Goal: Transaction & Acquisition: Purchase product/service

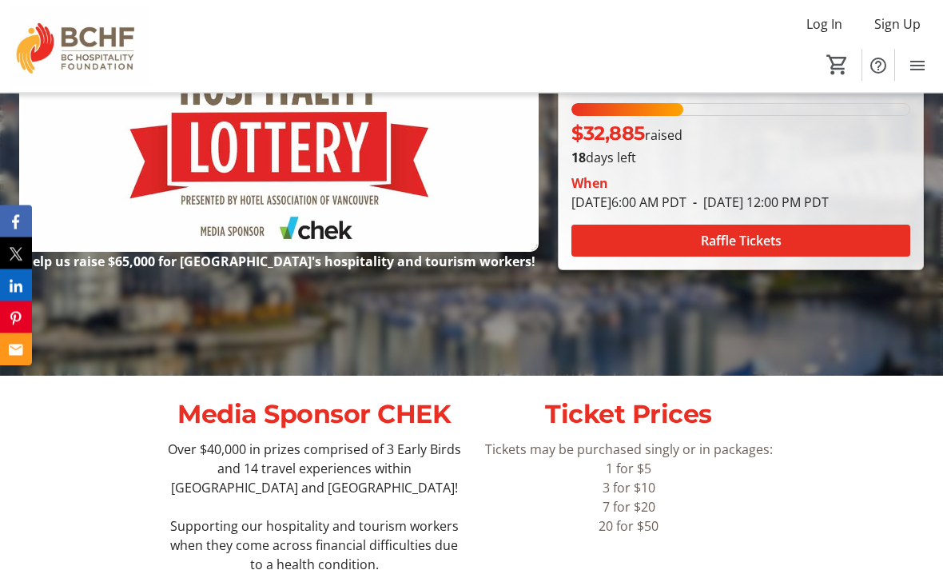
scroll to position [276, 0]
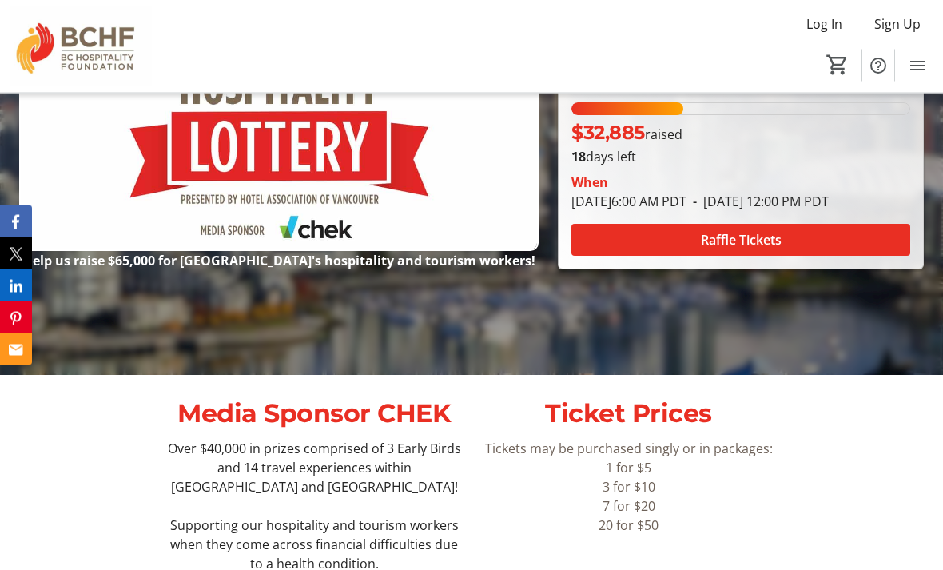
click at [744, 250] on span "Raffle Tickets" at bounding box center [741, 240] width 81 height 19
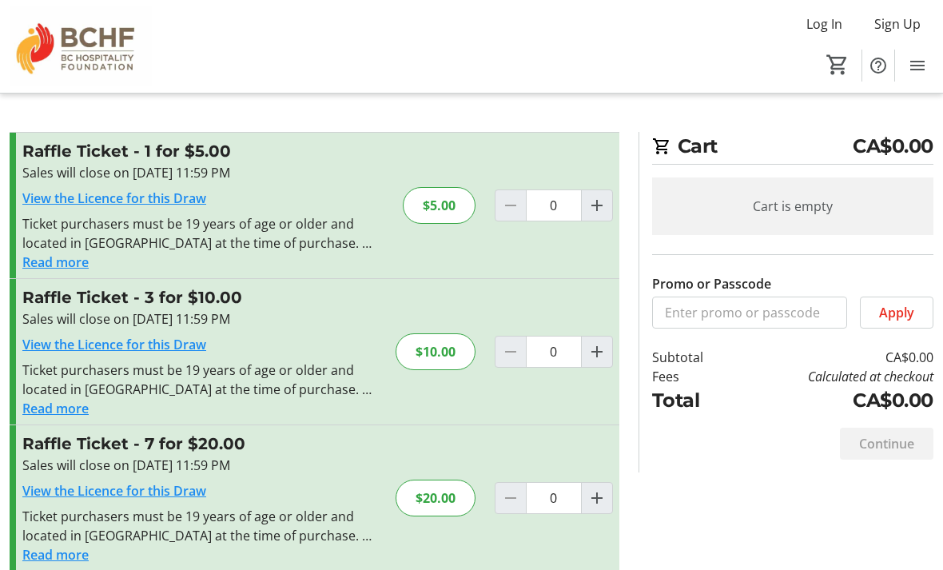
click at [598, 348] on mat-icon "Increment by one" at bounding box center [596, 351] width 19 height 19
type input "1"
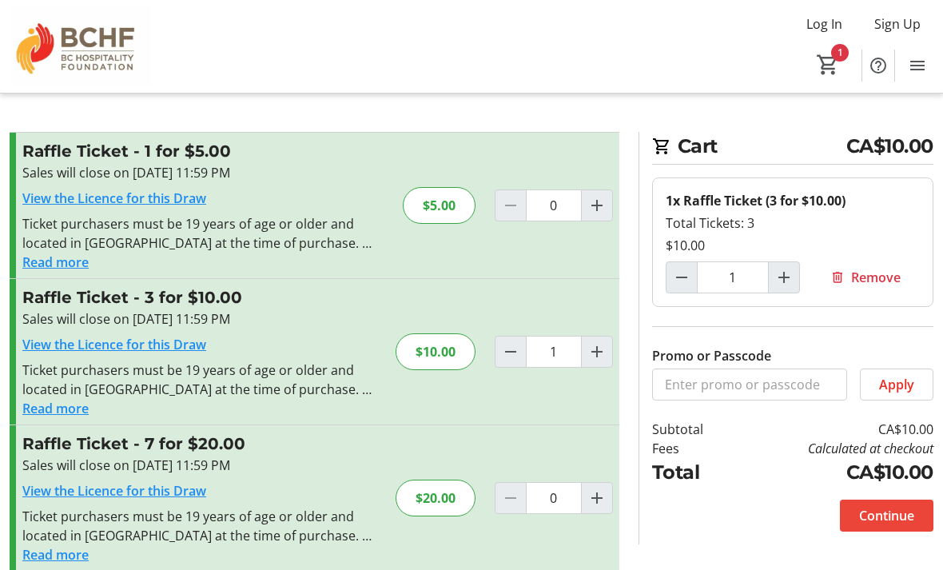
click at [893, 515] on span "Continue" at bounding box center [886, 515] width 55 height 19
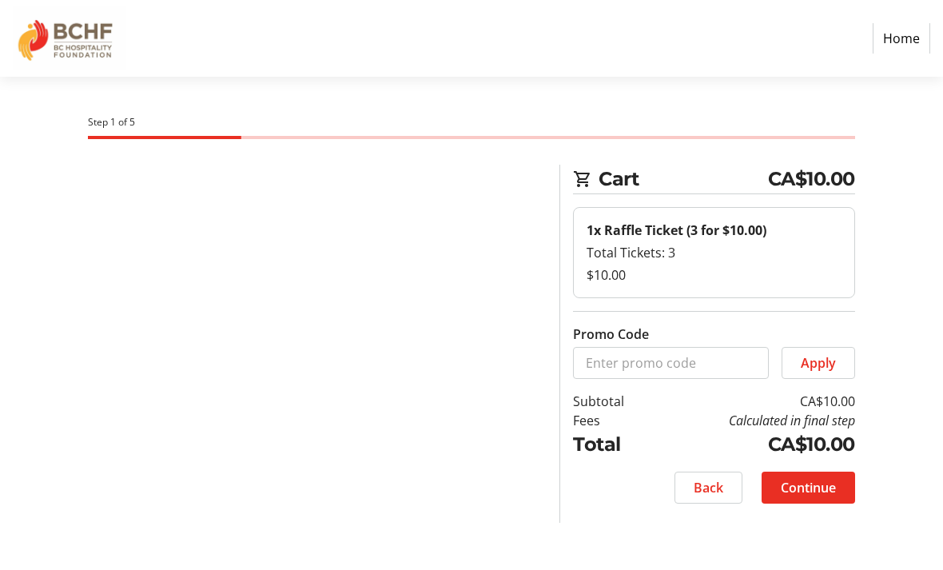
select select "CA"
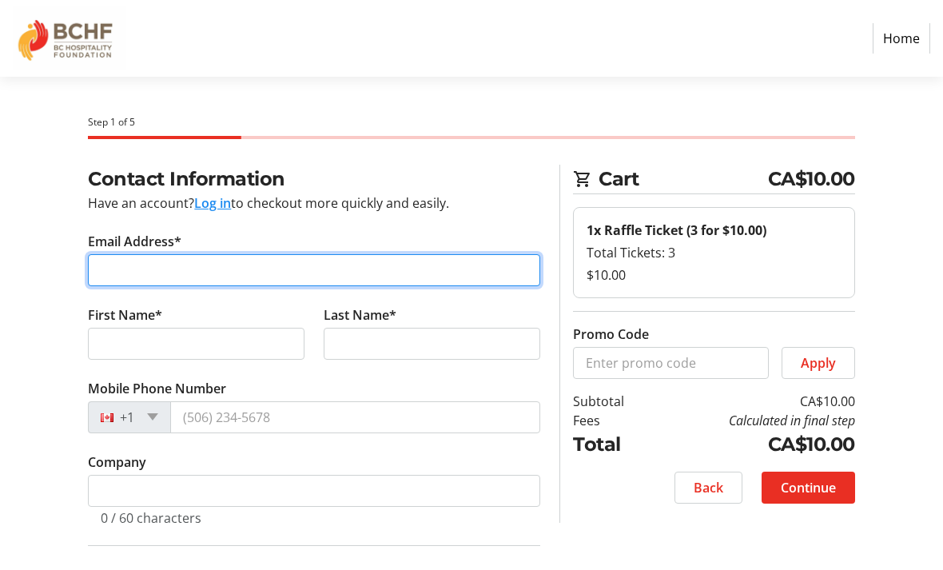
click at [269, 270] on input "Email Address*" at bounding box center [314, 270] width 452 height 32
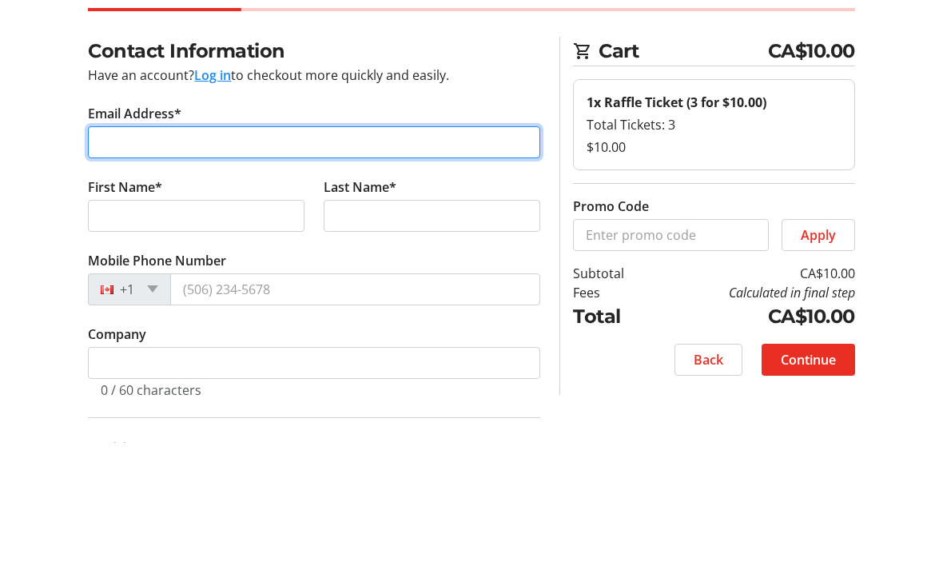
type input "[PERSON_NAME][EMAIL_ADDRESS][PERSON_NAME][DOMAIN_NAME]"
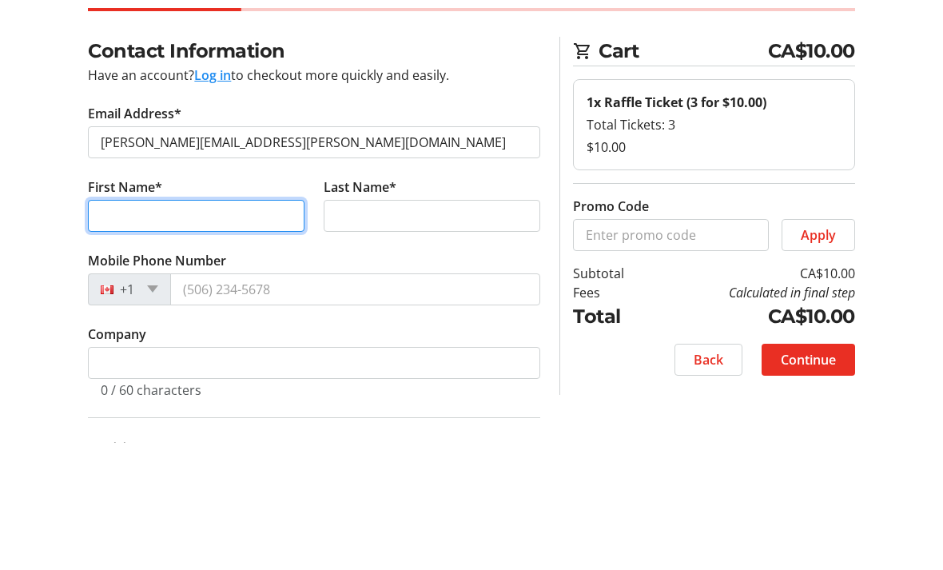
type input "[PERSON_NAME]"
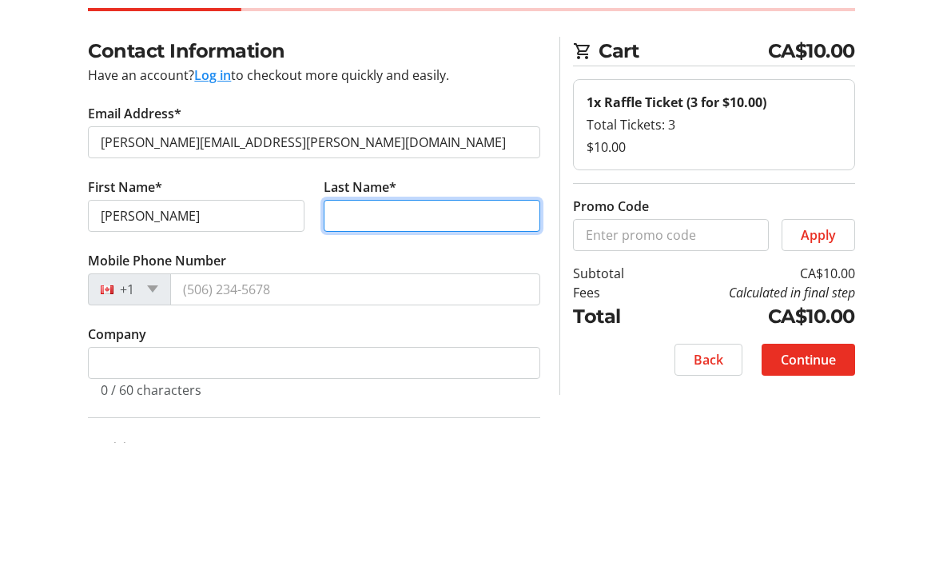
type input "[PERSON_NAME]"
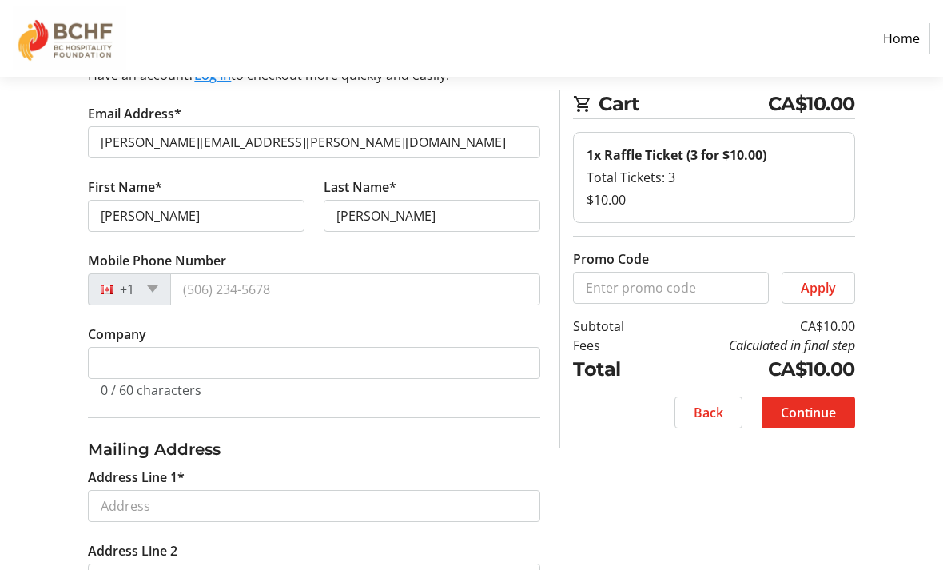
click at [161, 287] on div "+1" at bounding box center [129, 289] width 83 height 32
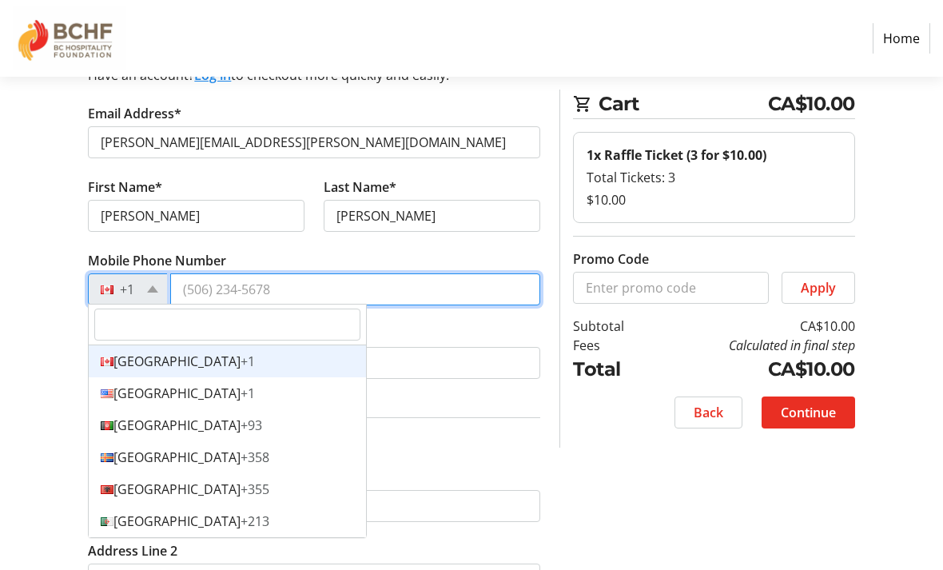
click at [290, 298] on input "Mobile Phone Number" at bounding box center [355, 289] width 370 height 32
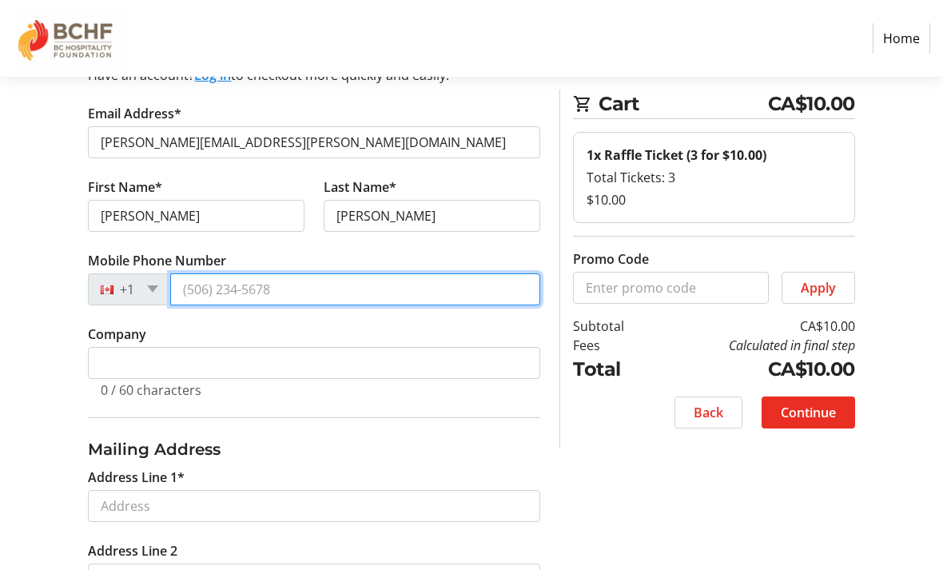
scroll to position [127, 0]
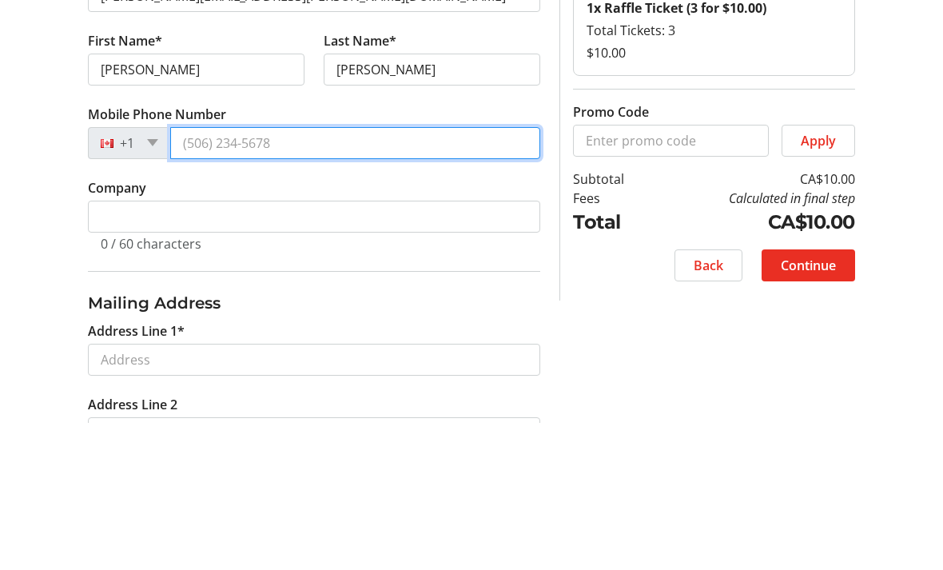
type input "[PHONE_NUMBER]"
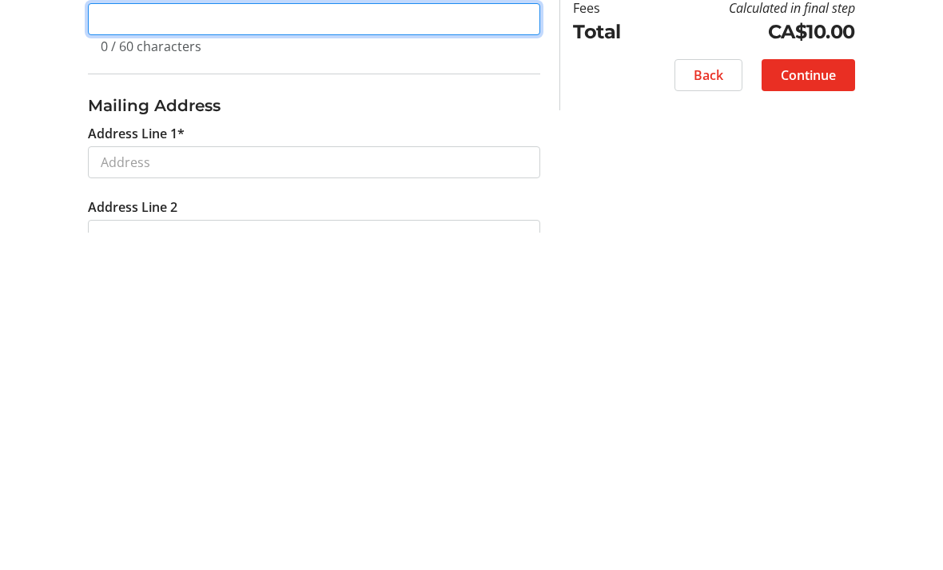
scroll to position [134, 0]
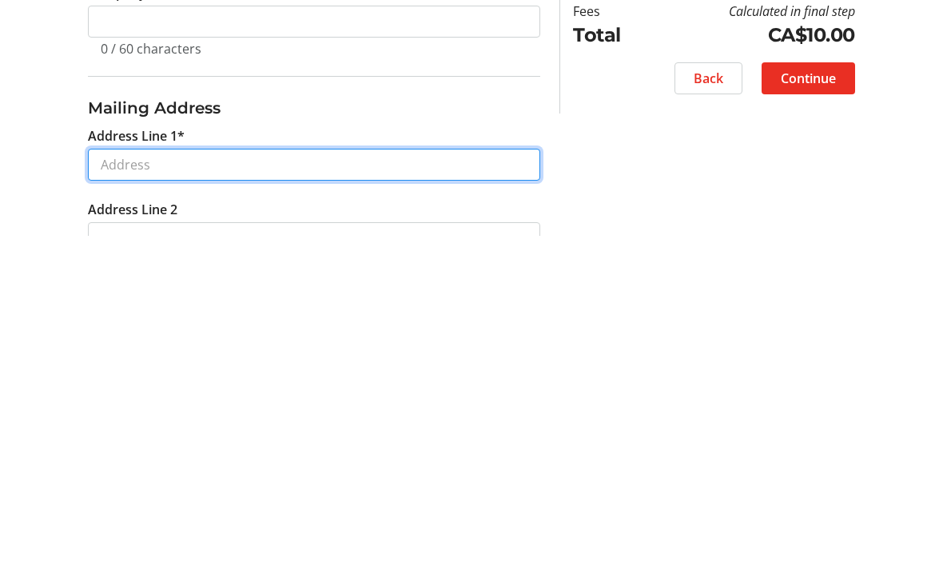
click at [273, 483] on input "Address Line 1*" at bounding box center [314, 499] width 452 height 32
type input "[GEOGRAPHIC_DATA][PERSON_NAME]"
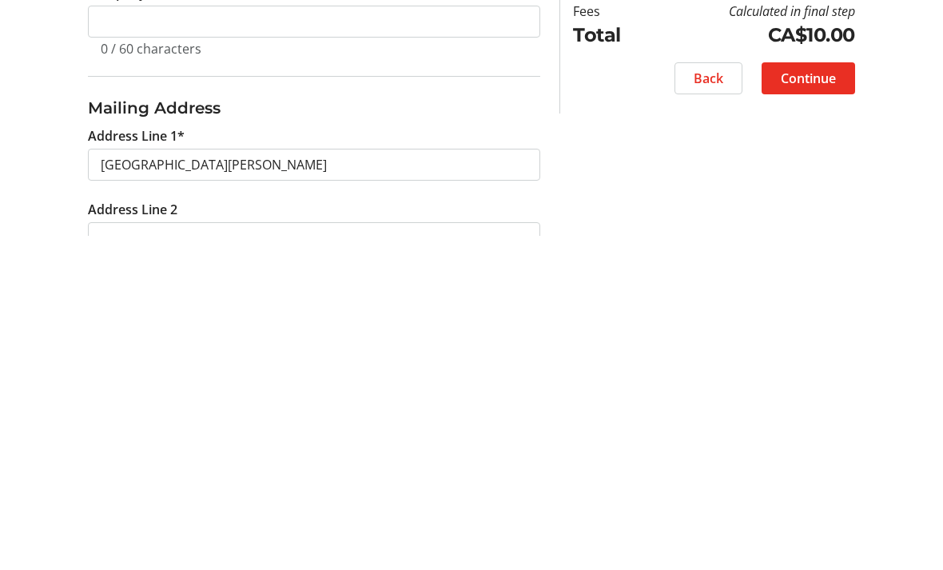
type input "Okanaga Falls"
select select "BC"
type input "V0H1R0"
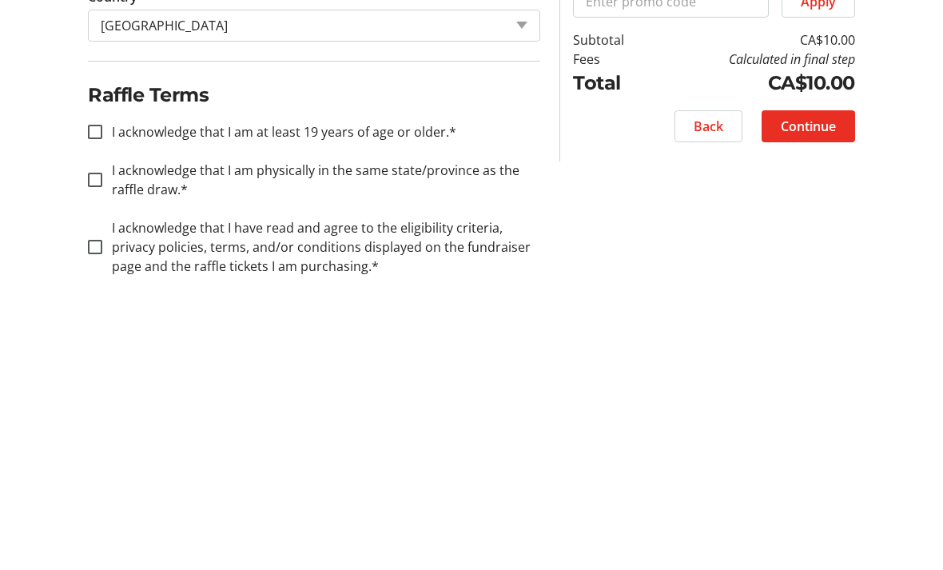
scroll to position [691, 0]
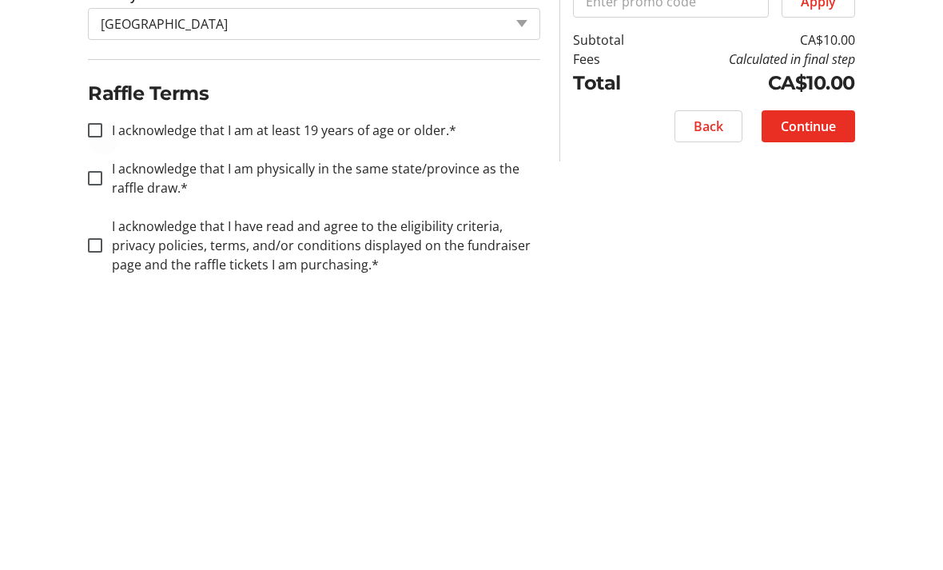
type input "Box 35"
click at [98, 409] on input "I acknowledge that I am at least 19 years of age or older.*" at bounding box center [95, 416] width 14 height 14
checkbox input "true"
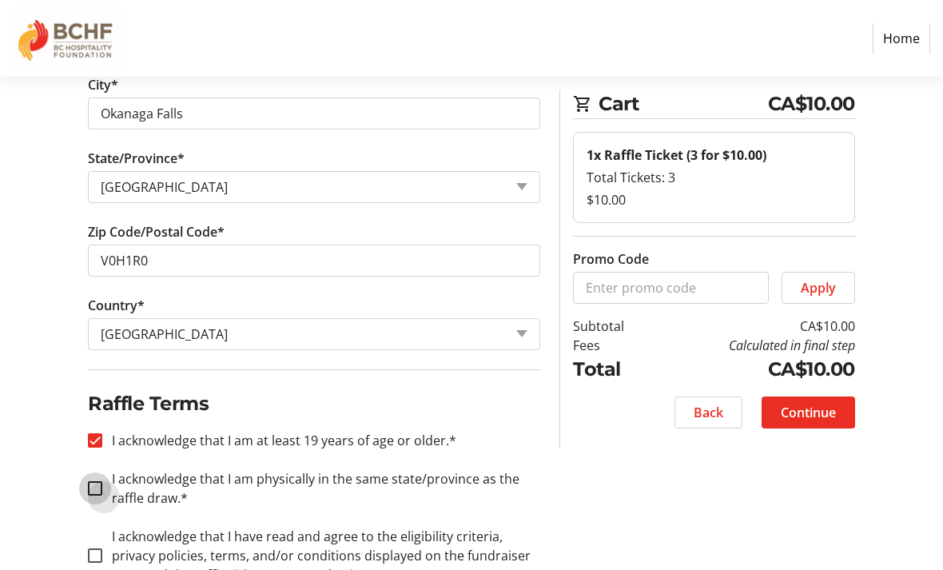
click at [97, 483] on input "I acknowledge that I am physically in the same state/province as the raffle dra…" at bounding box center [95, 488] width 14 height 14
checkbox input "true"
click at [97, 549] on input "I acknowledge that I have read and agree to the eligibility criteria, privacy p…" at bounding box center [95, 555] width 14 height 14
checkbox input "true"
click at [828, 407] on span "Continue" at bounding box center [808, 412] width 55 height 19
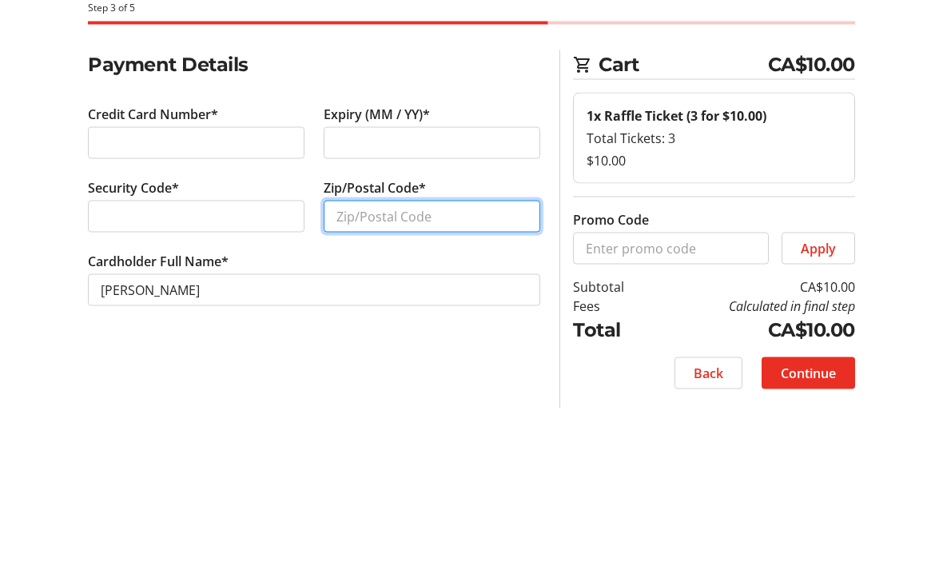
click at [429, 315] on input "Zip/Postal Code*" at bounding box center [432, 331] width 217 height 32
type input "V0H1R0"
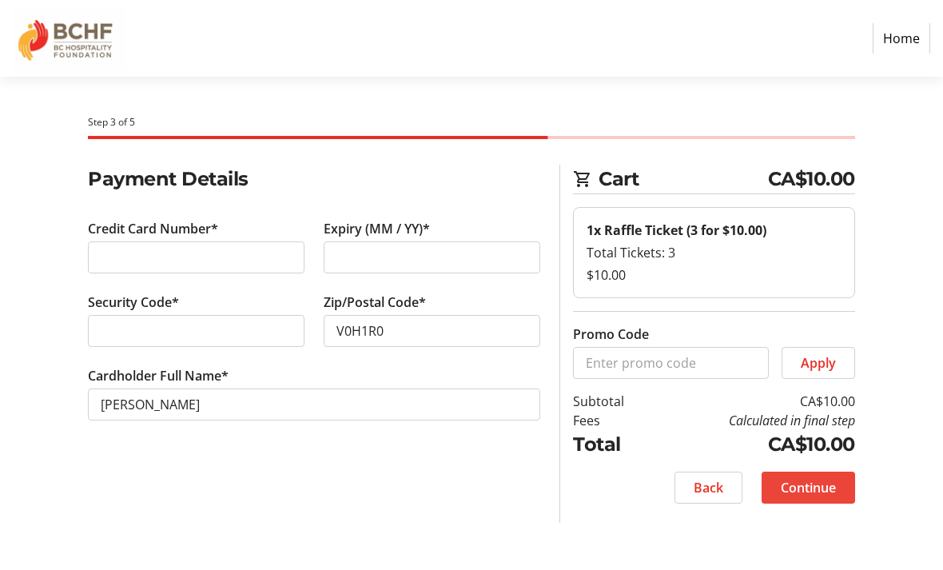
click at [802, 483] on span "Continue" at bounding box center [808, 487] width 55 height 19
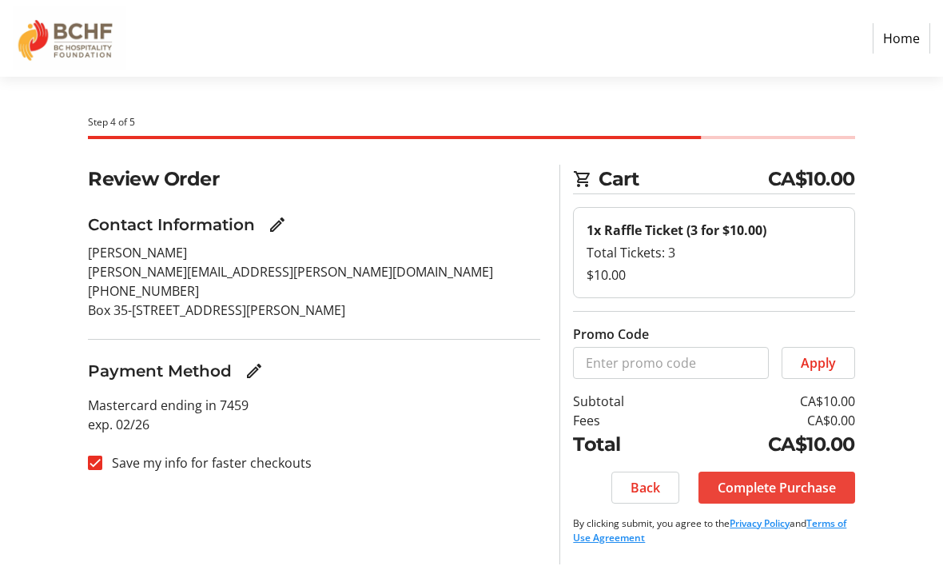
click at [784, 481] on span "Complete Purchase" at bounding box center [777, 487] width 118 height 19
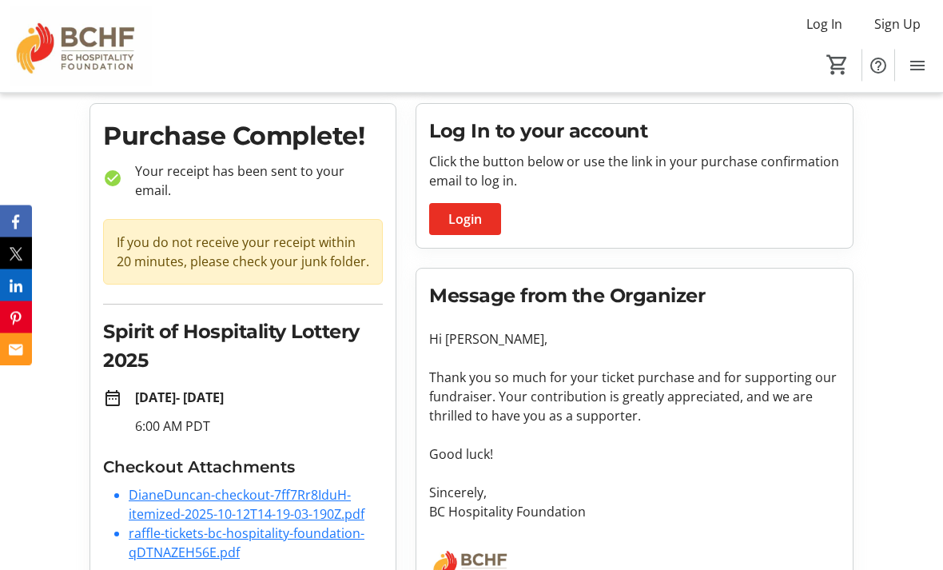
scroll to position [42, 0]
click at [284, 491] on link "DianeDuncan-checkout-7ff7Rr8IduH-itemized-2025-10-12T14-19-03-190Z.pdf" at bounding box center [247, 504] width 236 height 37
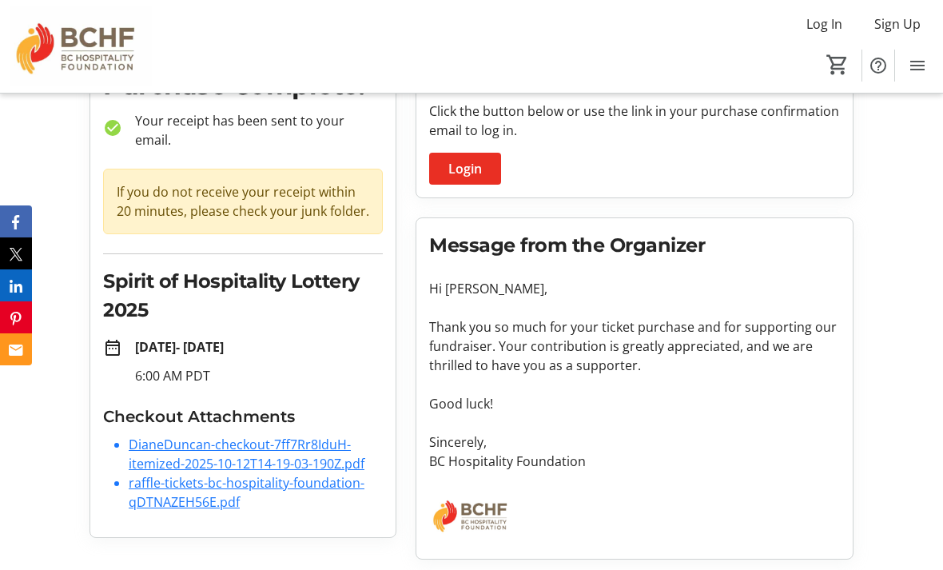
scroll to position [93, 0]
